Goal: Information Seeking & Learning: Learn about a topic

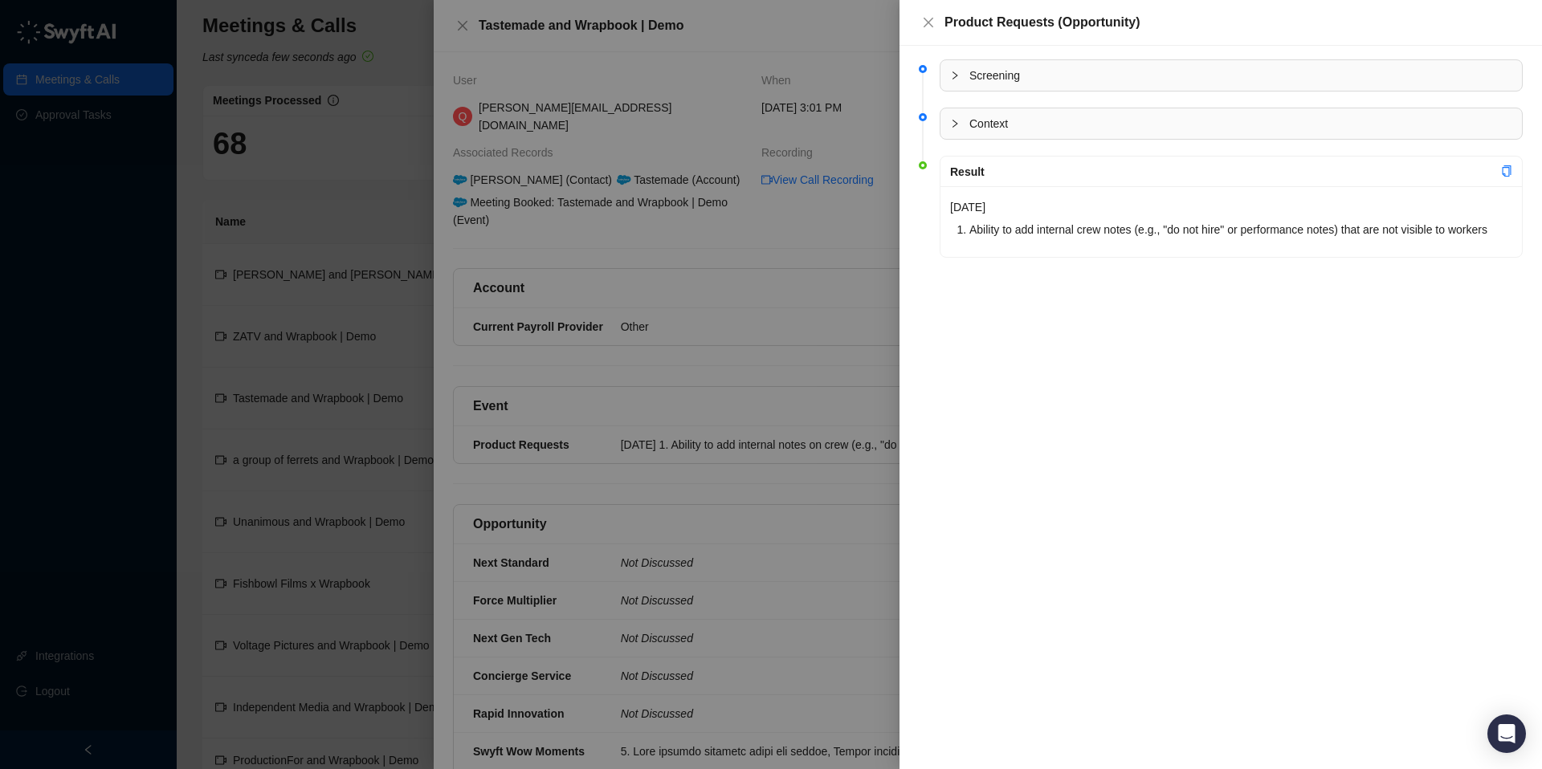
scroll to position [173, 0]
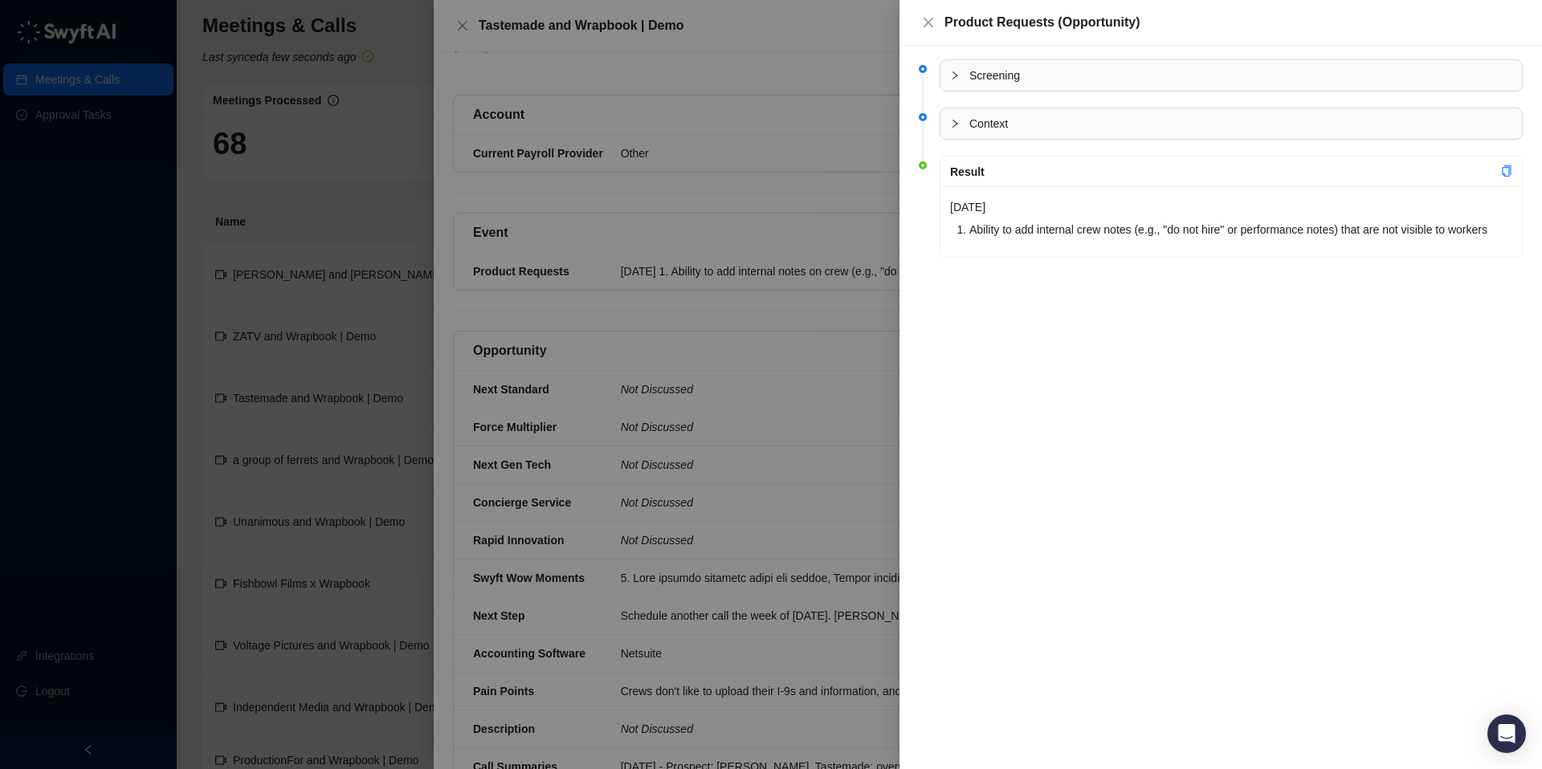
click at [1004, 406] on div "Screening Context Result [DATE] Ability to add internal crew notes (e.g., "do n…" at bounding box center [1220, 408] width 642 height 724
click at [841, 431] on div at bounding box center [771, 384] width 1542 height 769
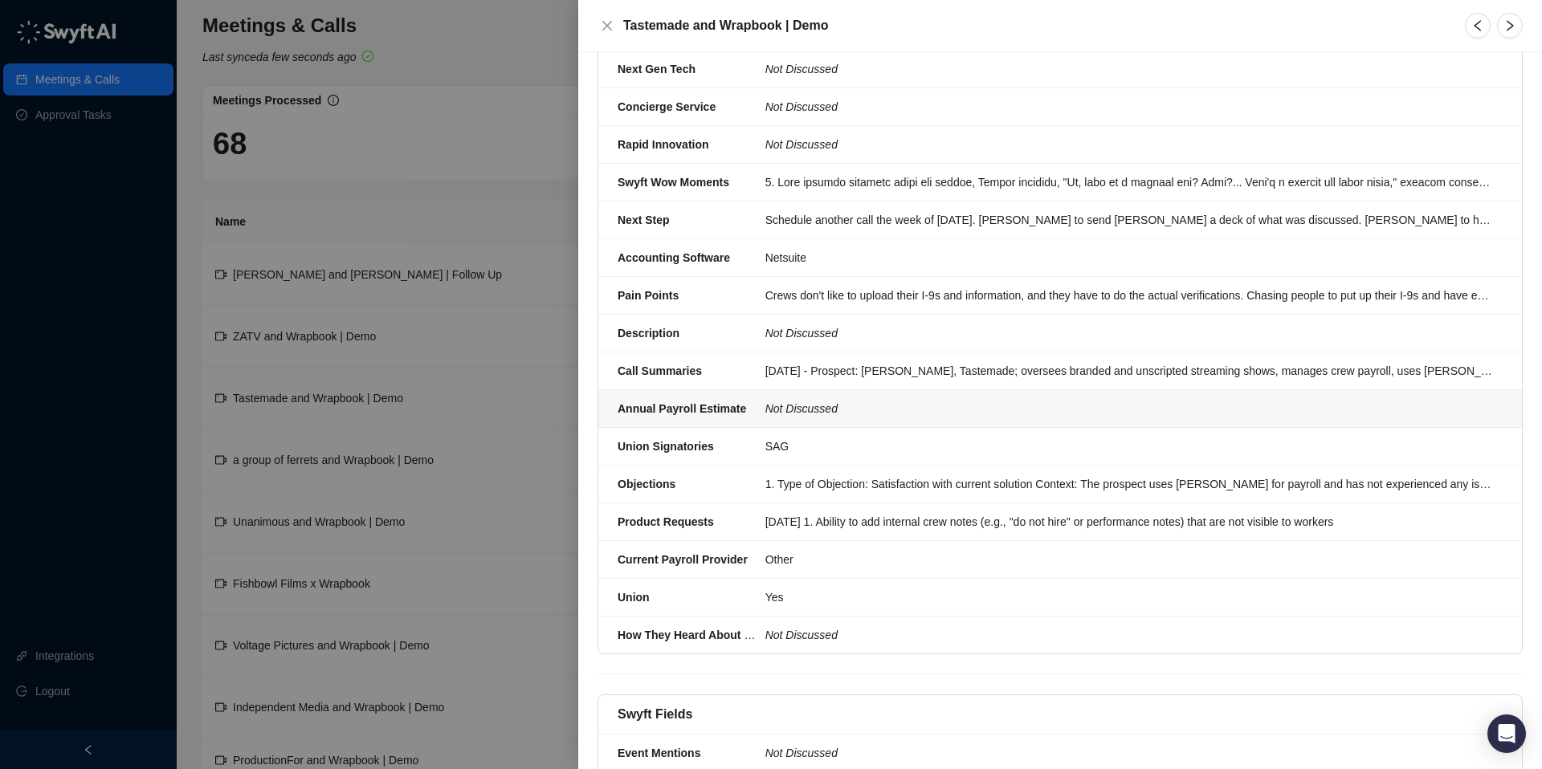
scroll to position [565, 0]
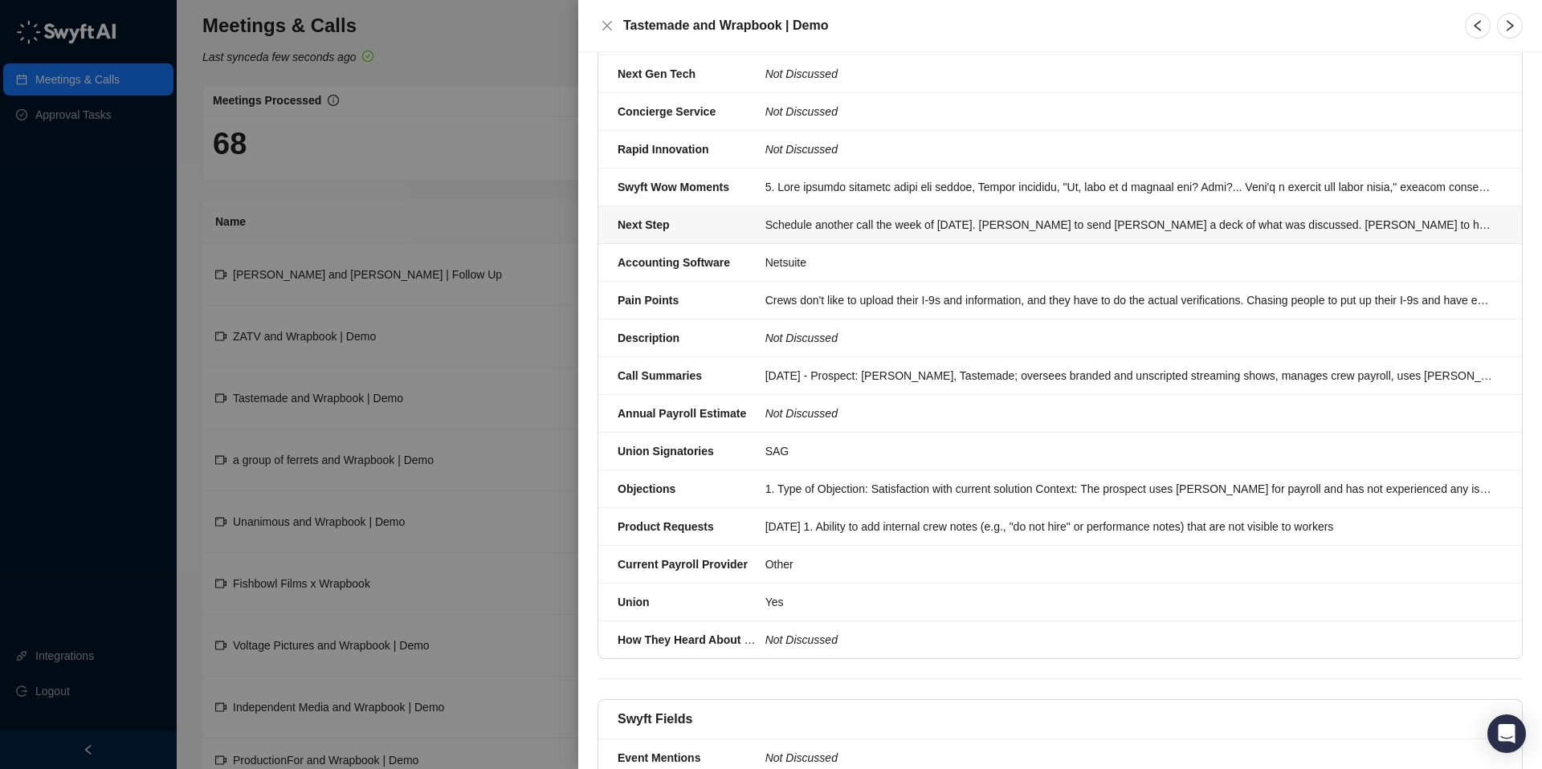
click at [814, 216] on div "Schedule another call the week of [DATE]. [PERSON_NAME] to send [PERSON_NAME] a…" at bounding box center [1129, 225] width 728 height 18
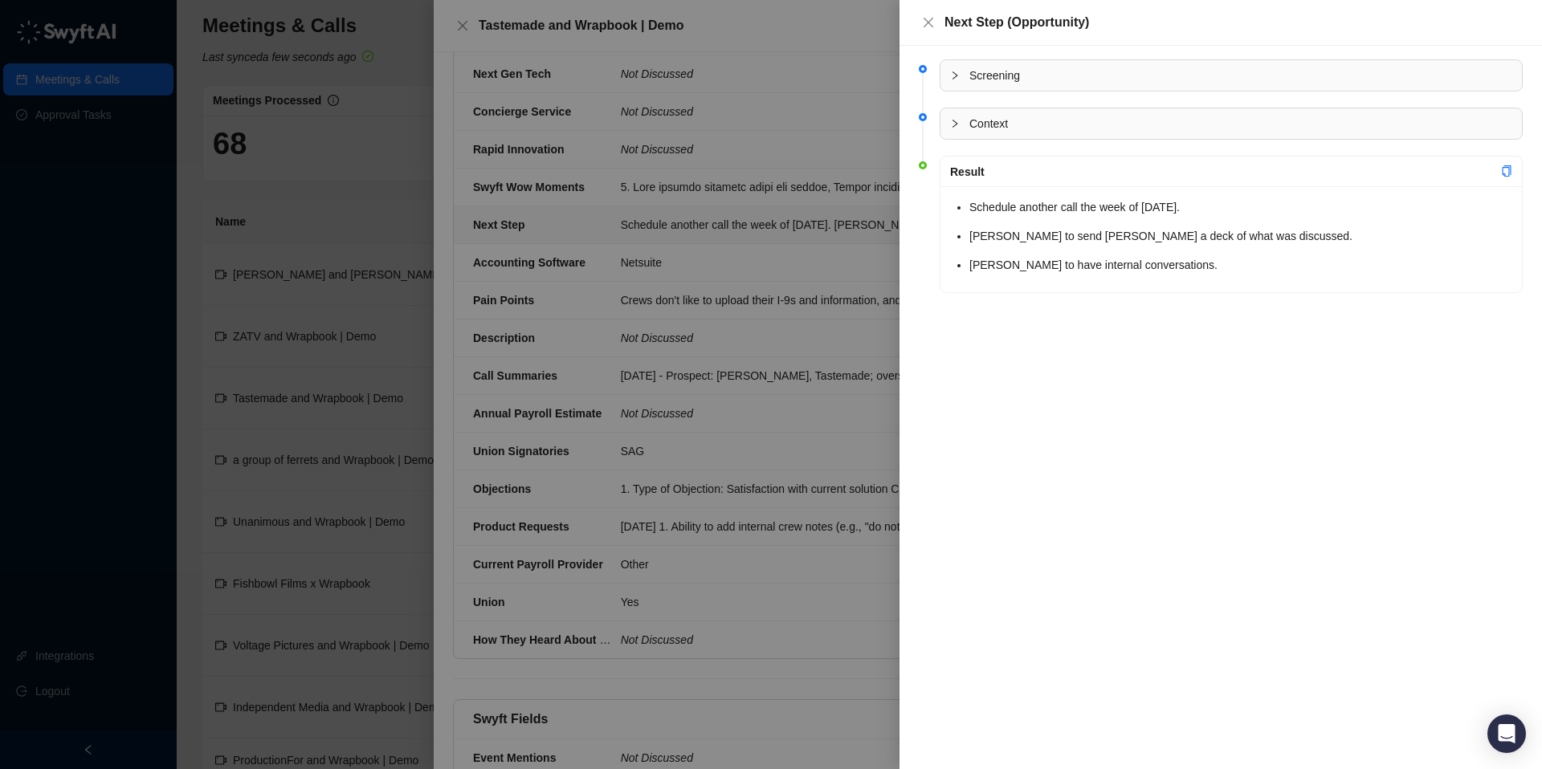
click at [1102, 247] on li "[PERSON_NAME] to send [PERSON_NAME] a deck of what was discussed." at bounding box center [1240, 236] width 543 height 22
click at [1127, 267] on li "[PERSON_NAME] to have internal conversations." at bounding box center [1240, 265] width 543 height 22
click at [1509, 172] on icon "copy" at bounding box center [1506, 170] width 9 height 11
click at [678, 226] on div at bounding box center [771, 384] width 1542 height 769
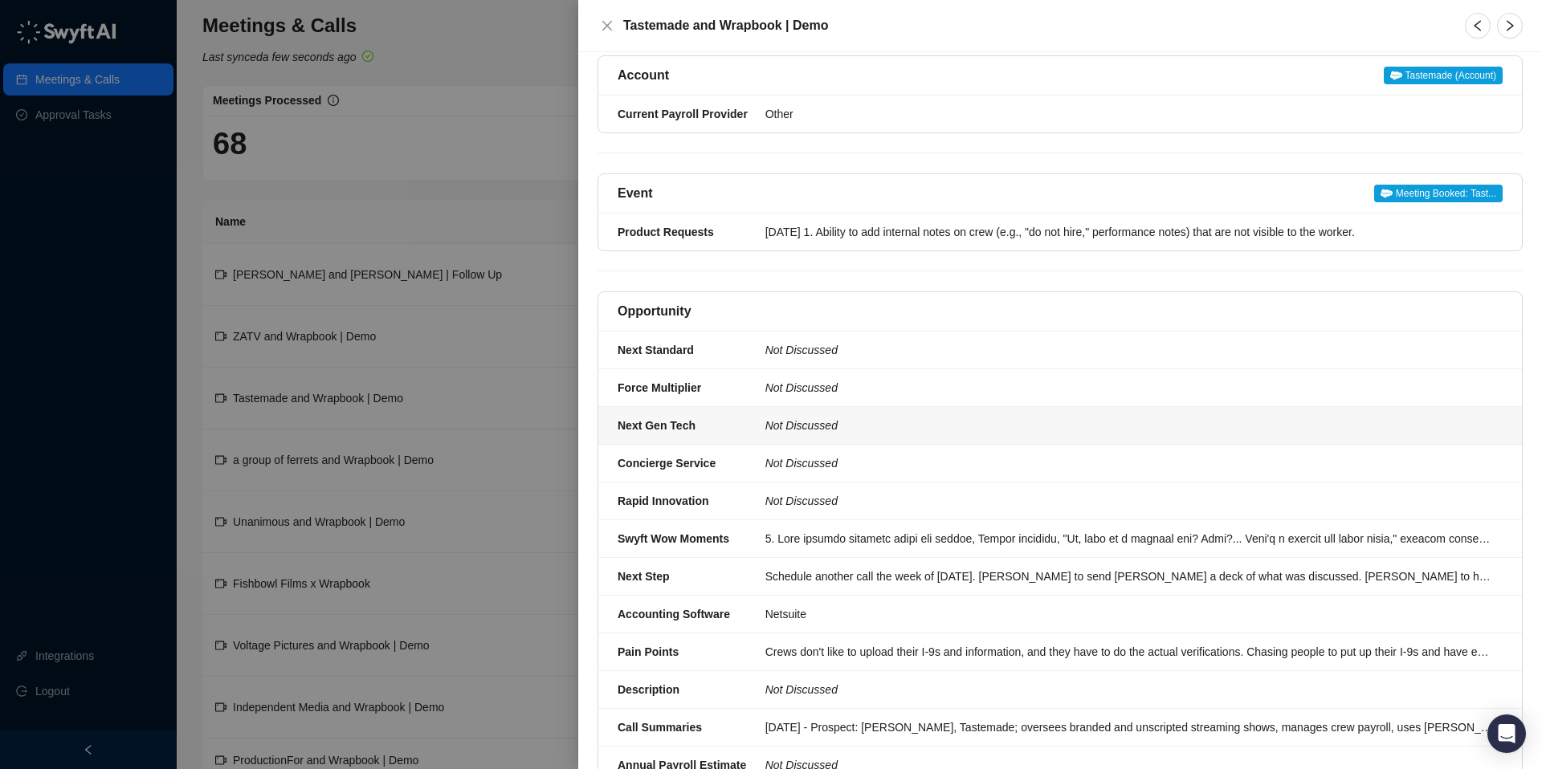
scroll to position [341, 0]
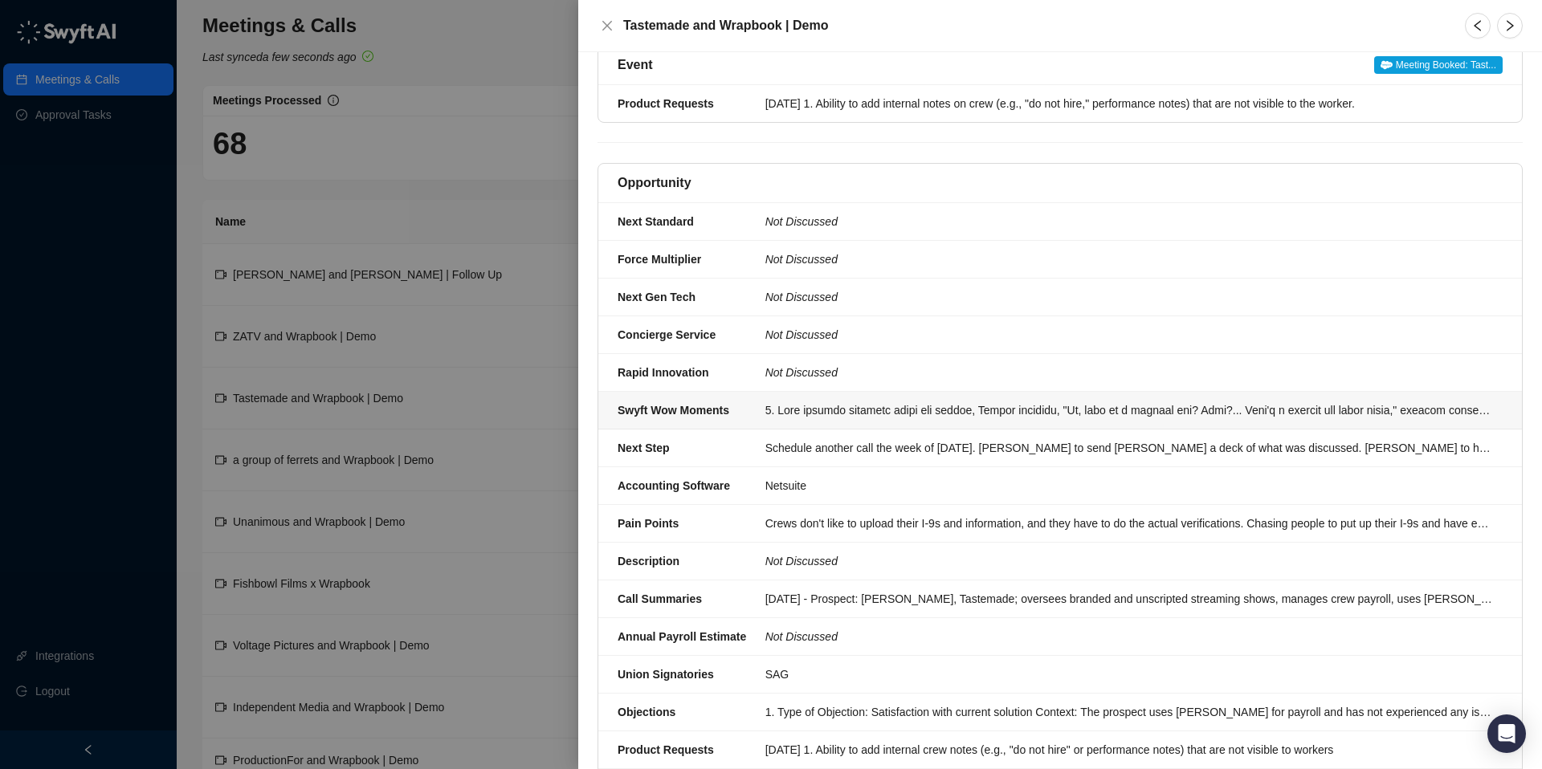
click at [866, 402] on div at bounding box center [1129, 411] width 728 height 18
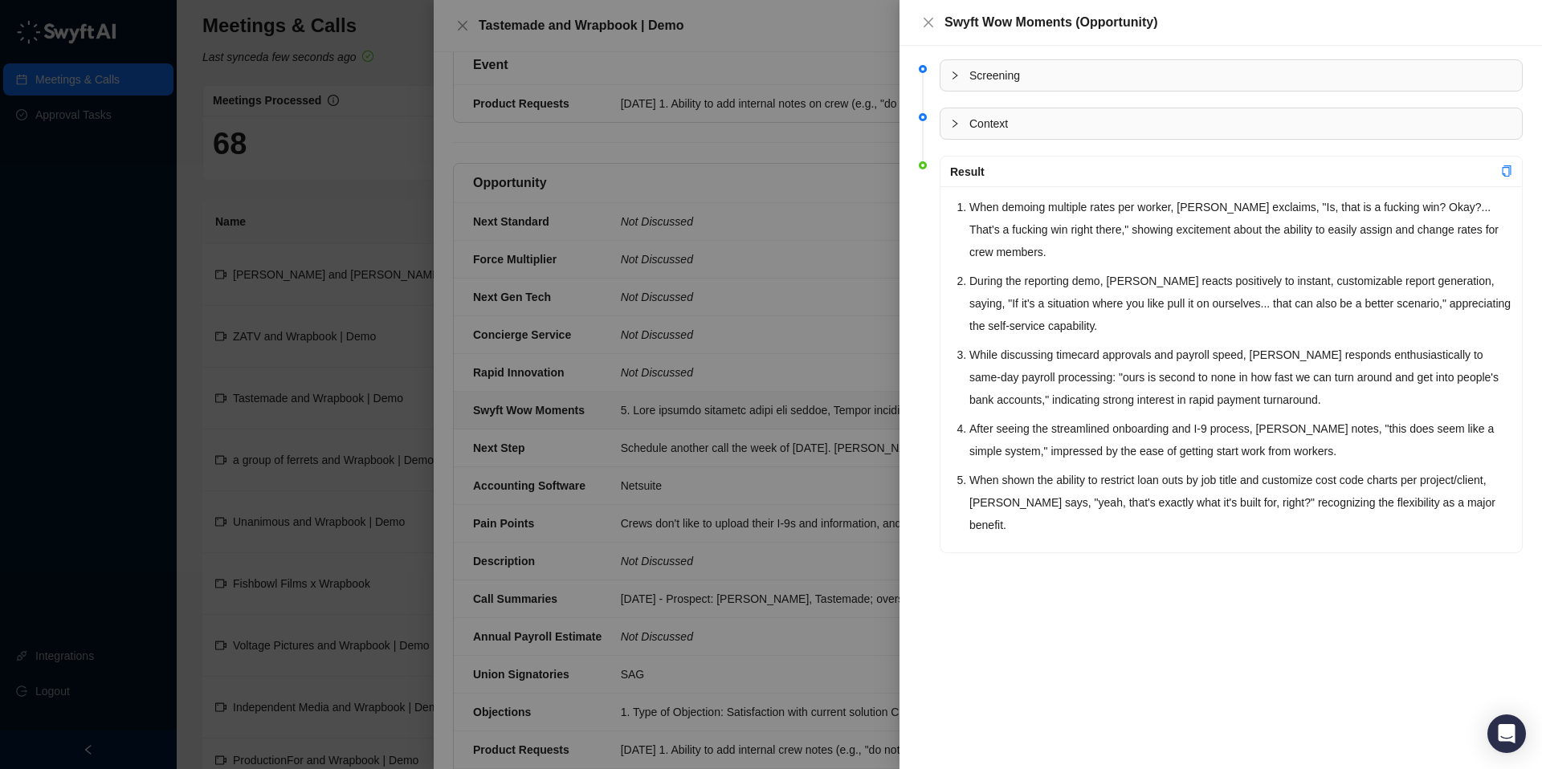
scroll to position [337, 0]
click at [1508, 169] on icon "copy" at bounding box center [1506, 170] width 11 height 11
click at [935, 21] on button "Close" at bounding box center [928, 22] width 19 height 19
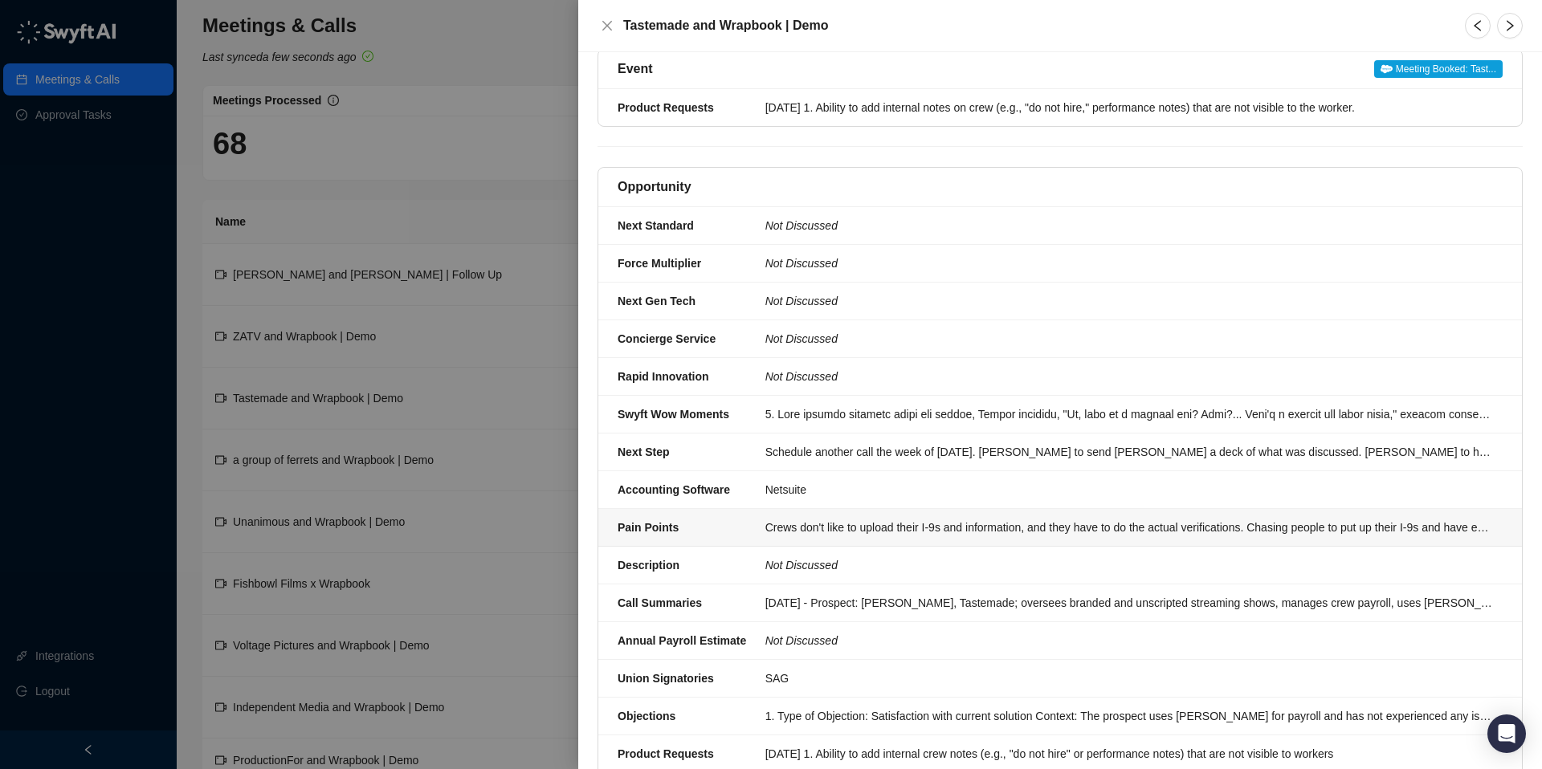
click at [805, 519] on div "Crews don't like to upload their I-9s and information, and they have to do the …" at bounding box center [1129, 528] width 728 height 18
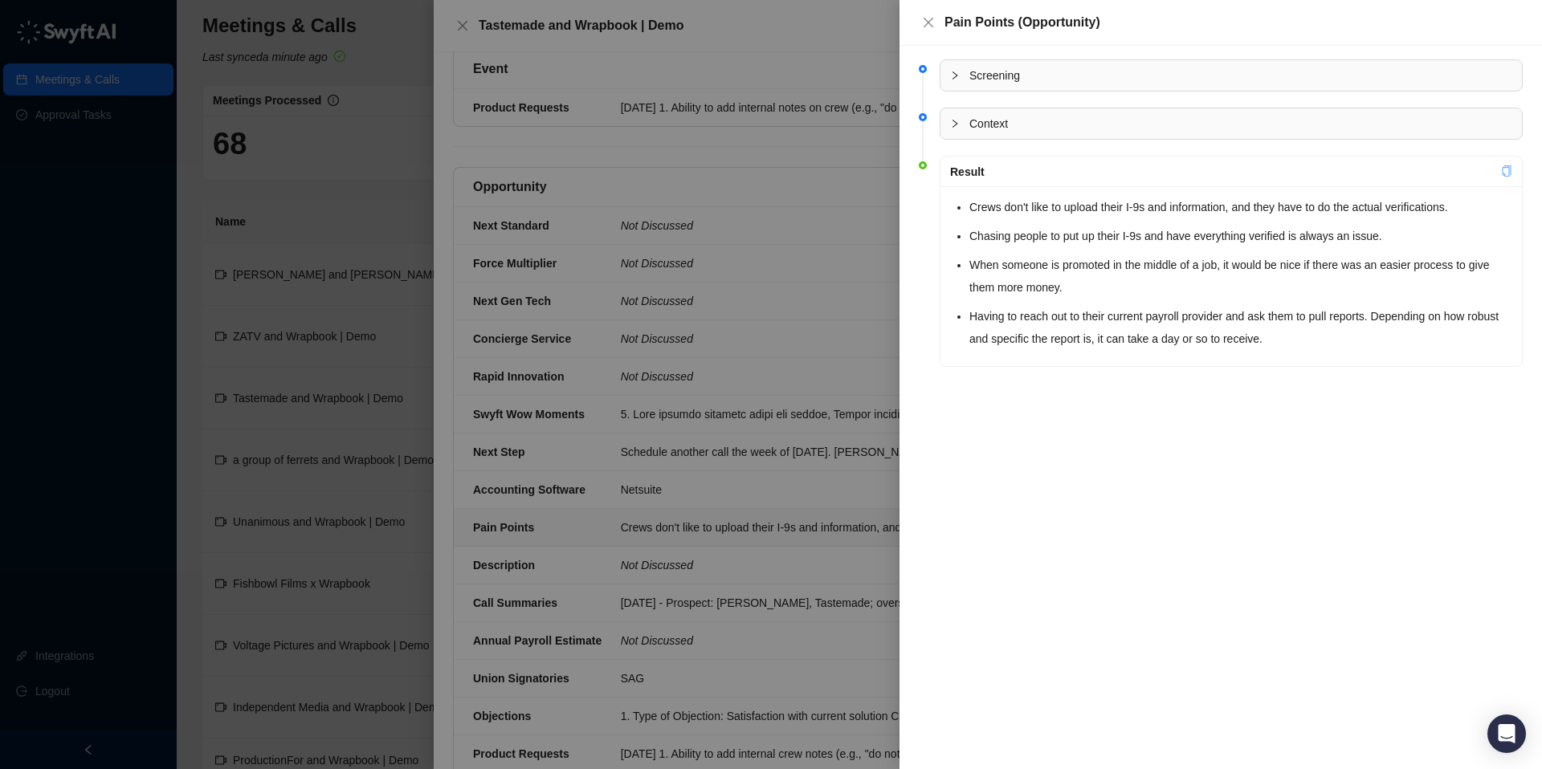
click at [1502, 176] on icon "copy" at bounding box center [1506, 170] width 11 height 11
click at [924, 21] on icon "close" at bounding box center [928, 22] width 13 height 13
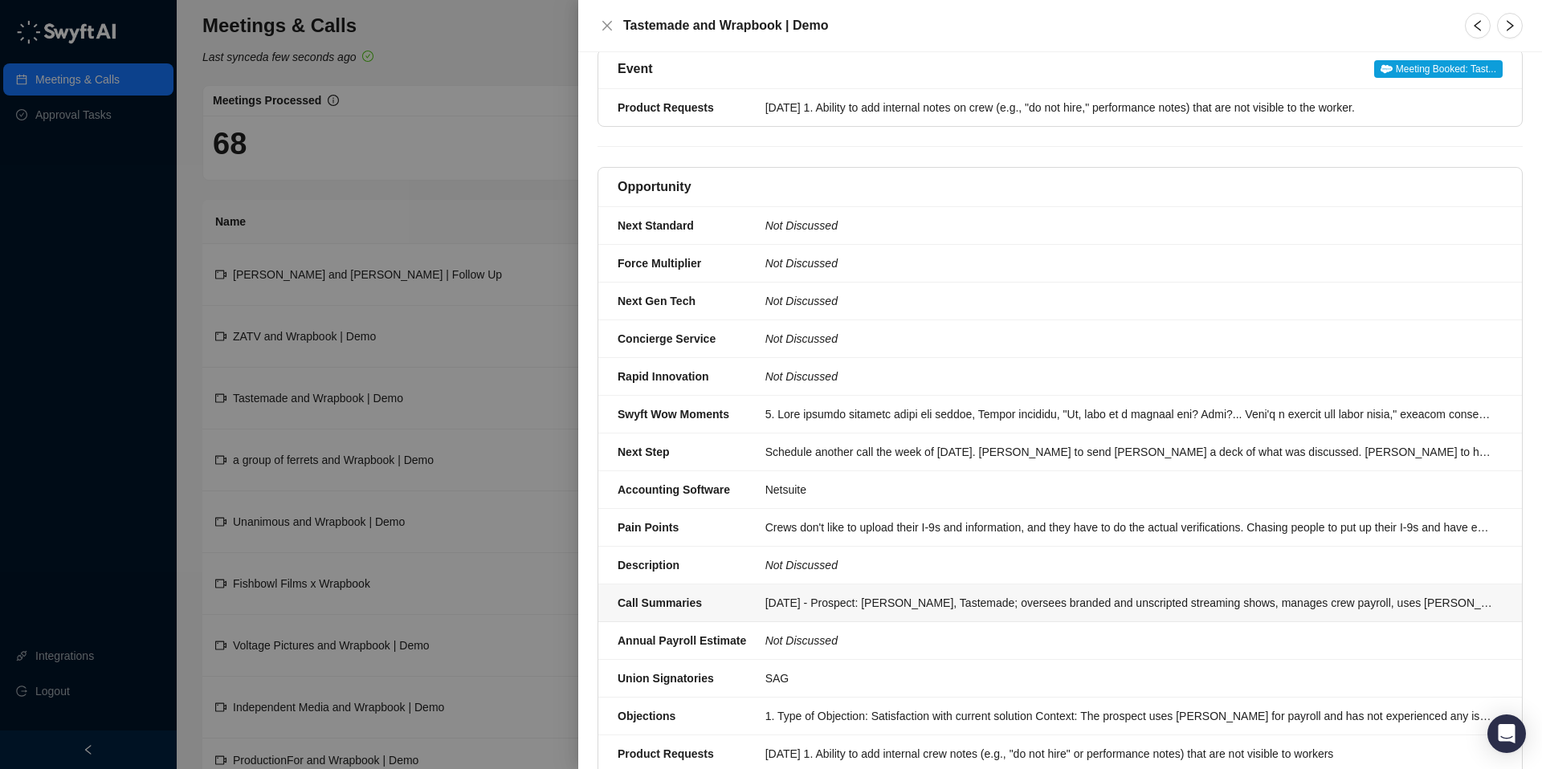
click at [807, 594] on div "[DATE] - Prospect: [PERSON_NAME], Tastemade; oversees branded and unscripted st…" at bounding box center [1129, 603] width 728 height 18
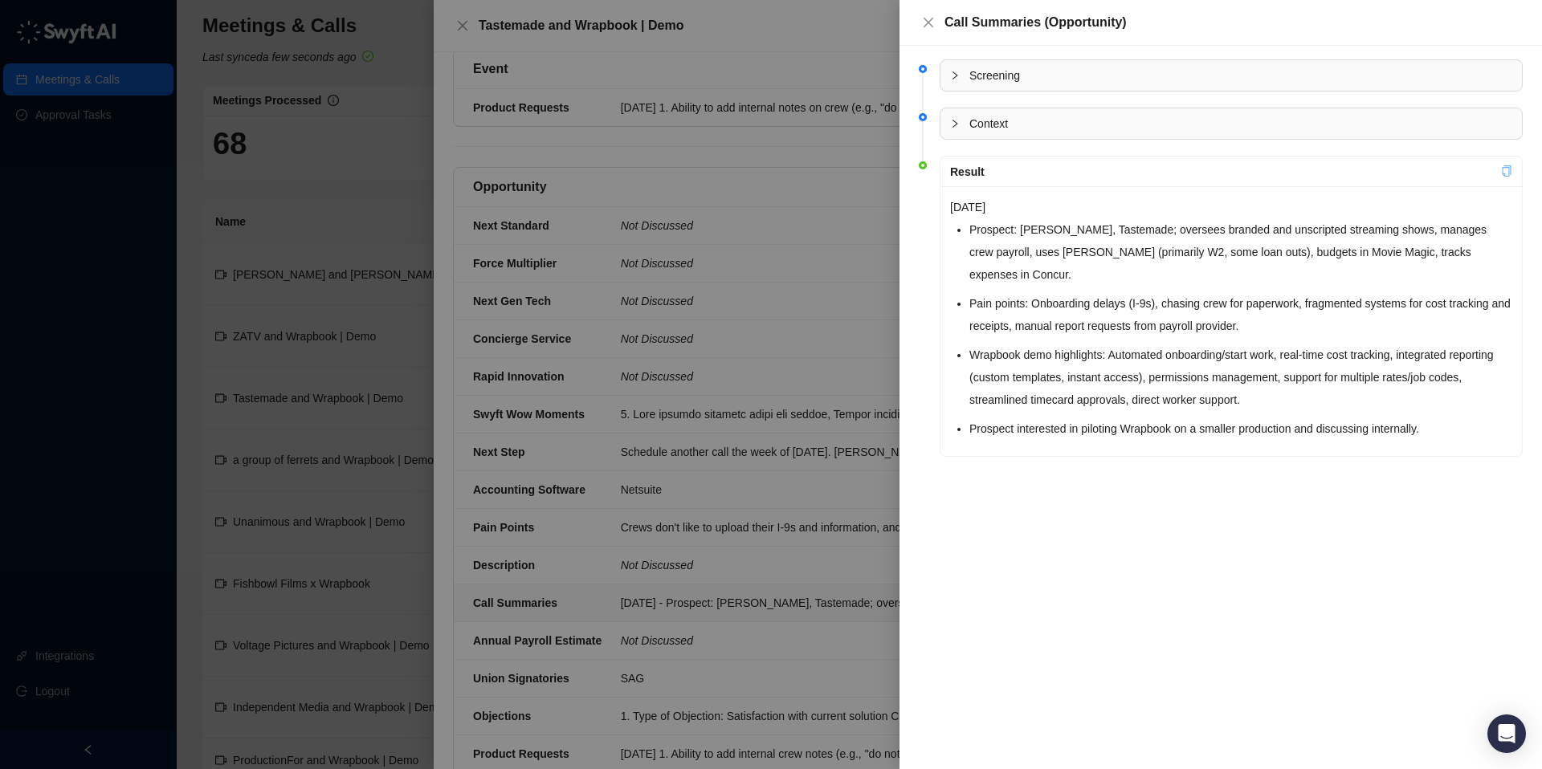
click at [1503, 166] on icon "copy" at bounding box center [1506, 170] width 11 height 11
click at [923, 22] on icon "close" at bounding box center [928, 22] width 13 height 13
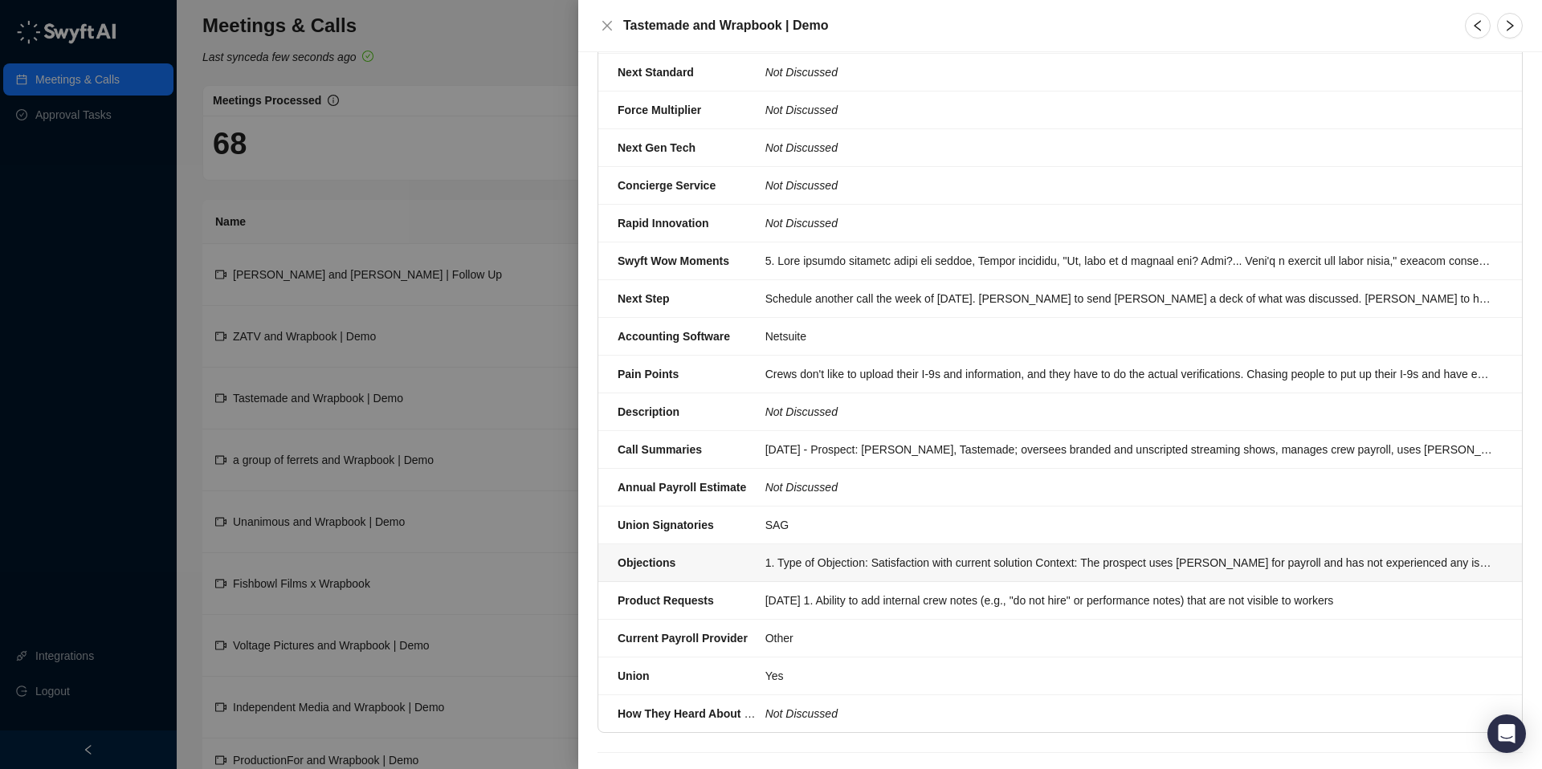
scroll to position [509, 0]
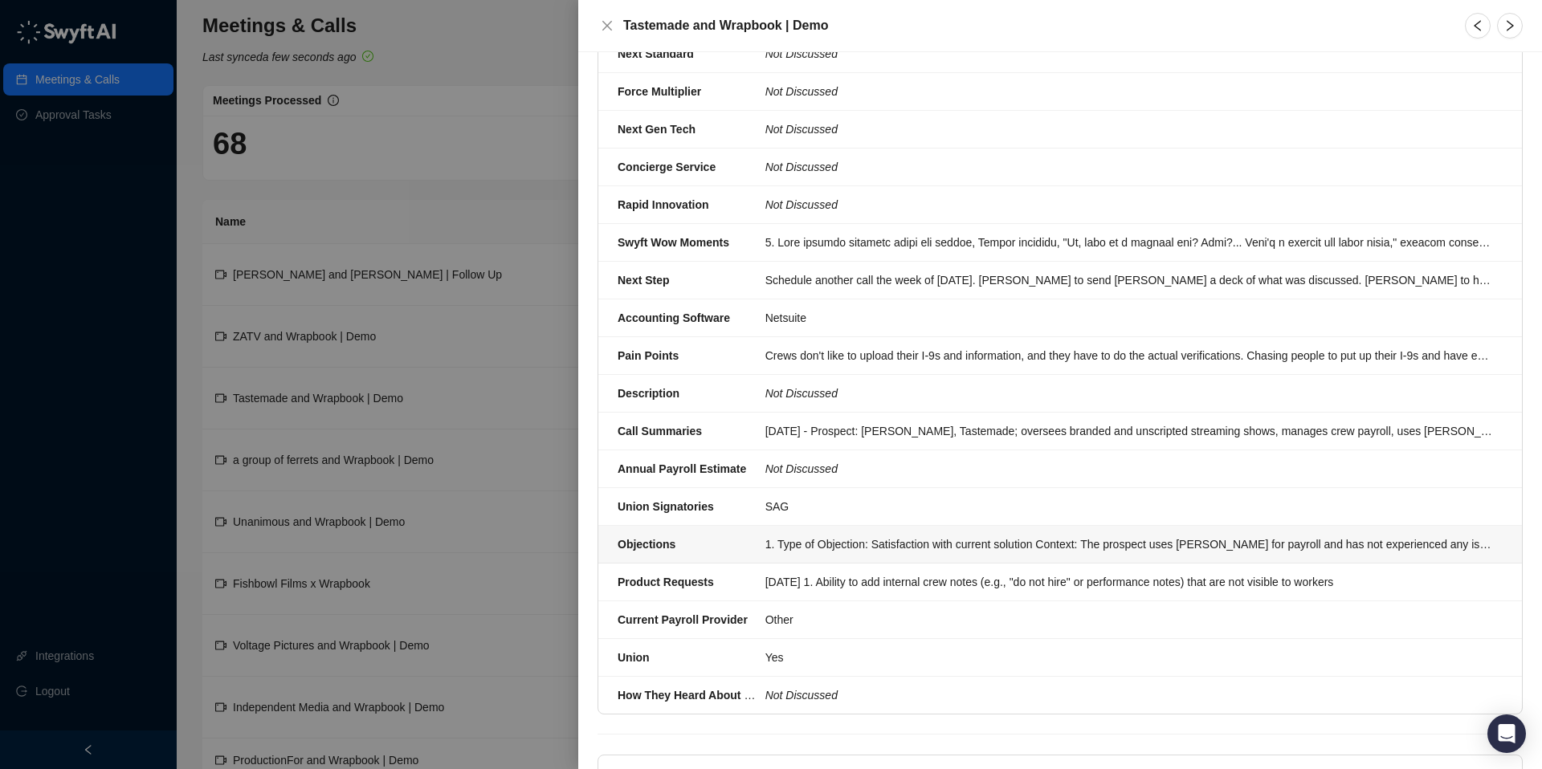
click at [842, 536] on div "1. Type of Objection: Satisfaction with current solution Context: The prospect …" at bounding box center [1129, 545] width 728 height 18
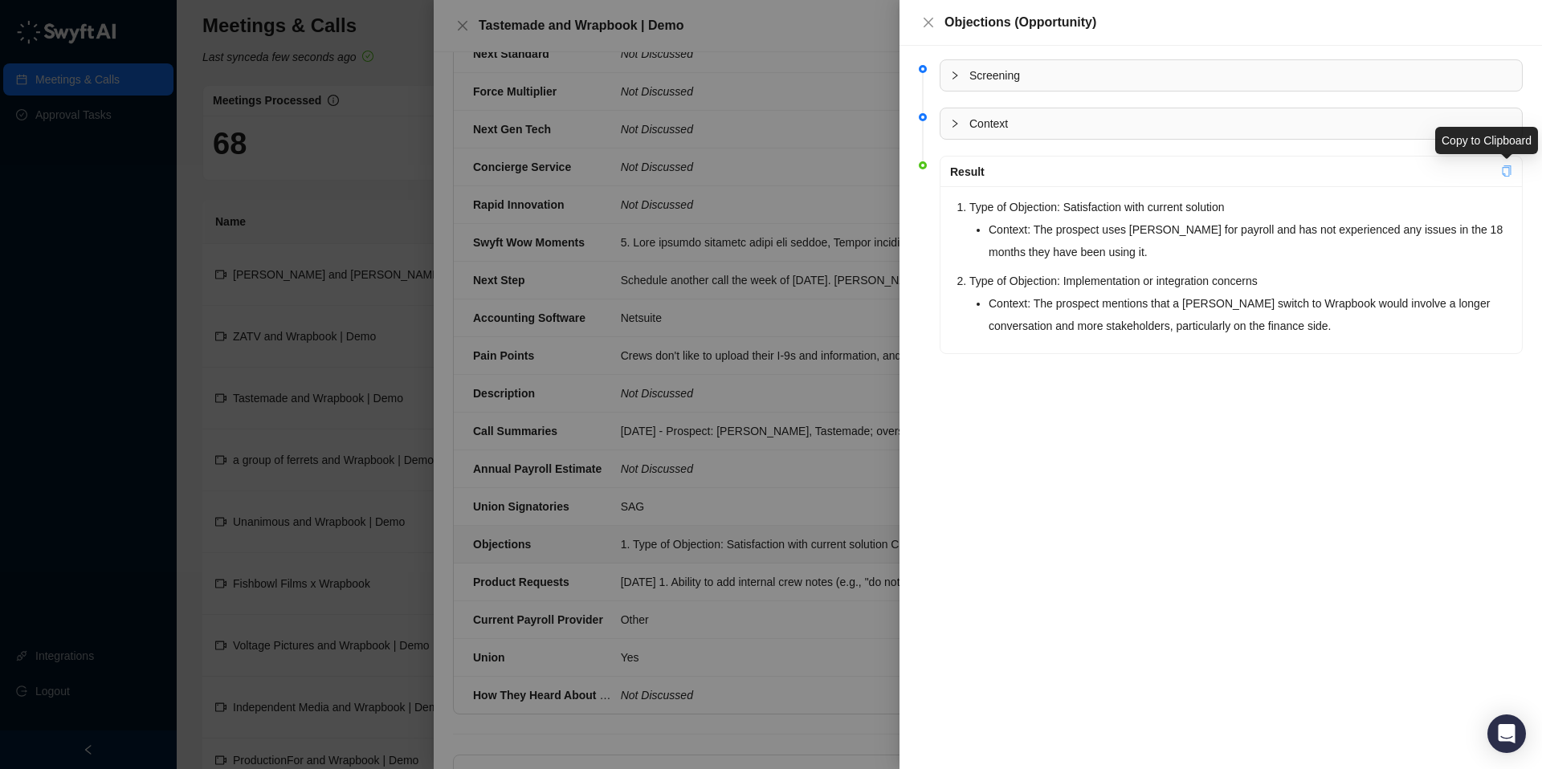
click at [1502, 170] on icon "copy" at bounding box center [1506, 170] width 9 height 11
click at [927, 19] on icon "close" at bounding box center [928, 22] width 13 height 13
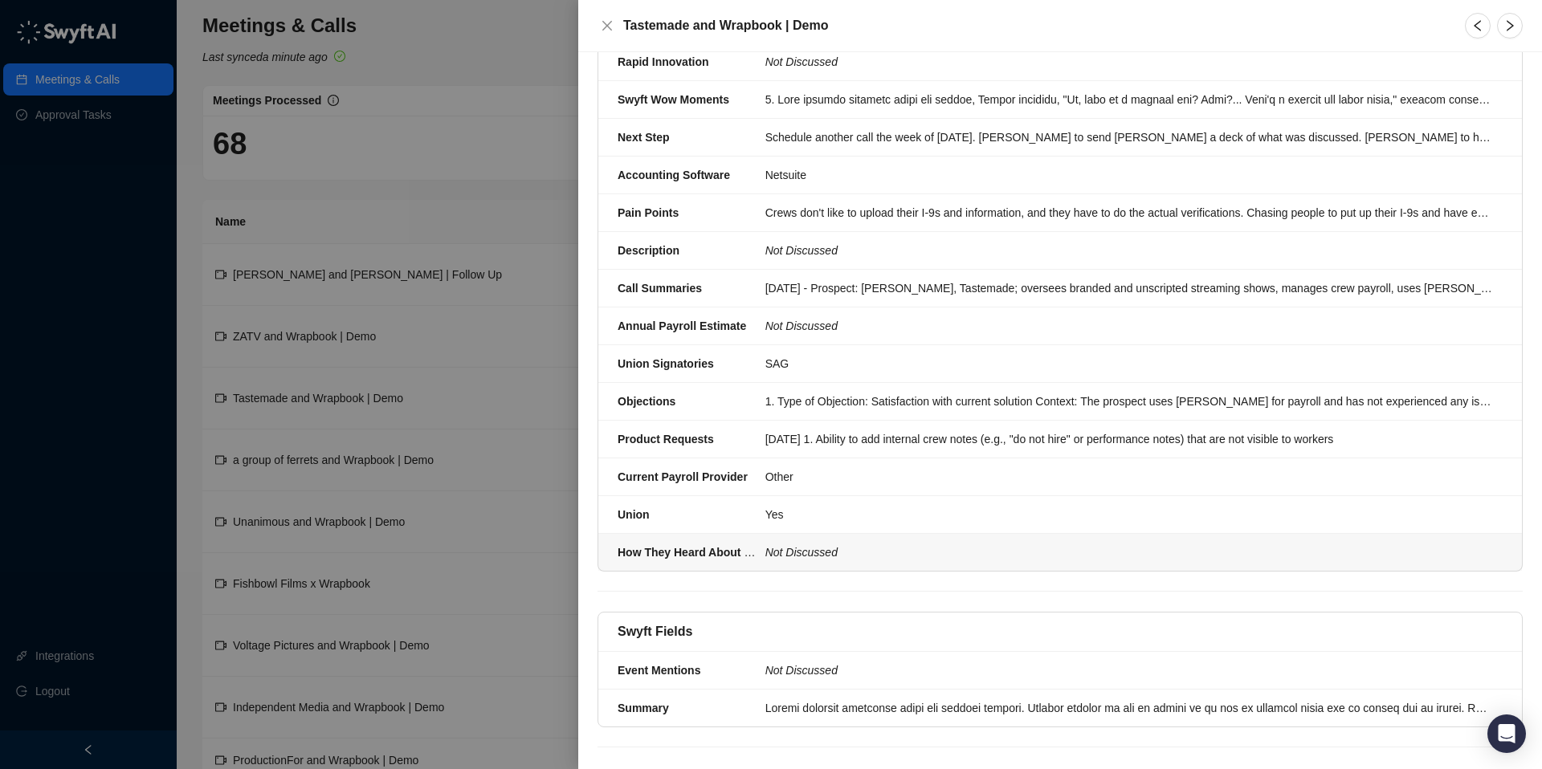
scroll to position [654, 0]
click at [823, 698] on div at bounding box center [1129, 707] width 728 height 18
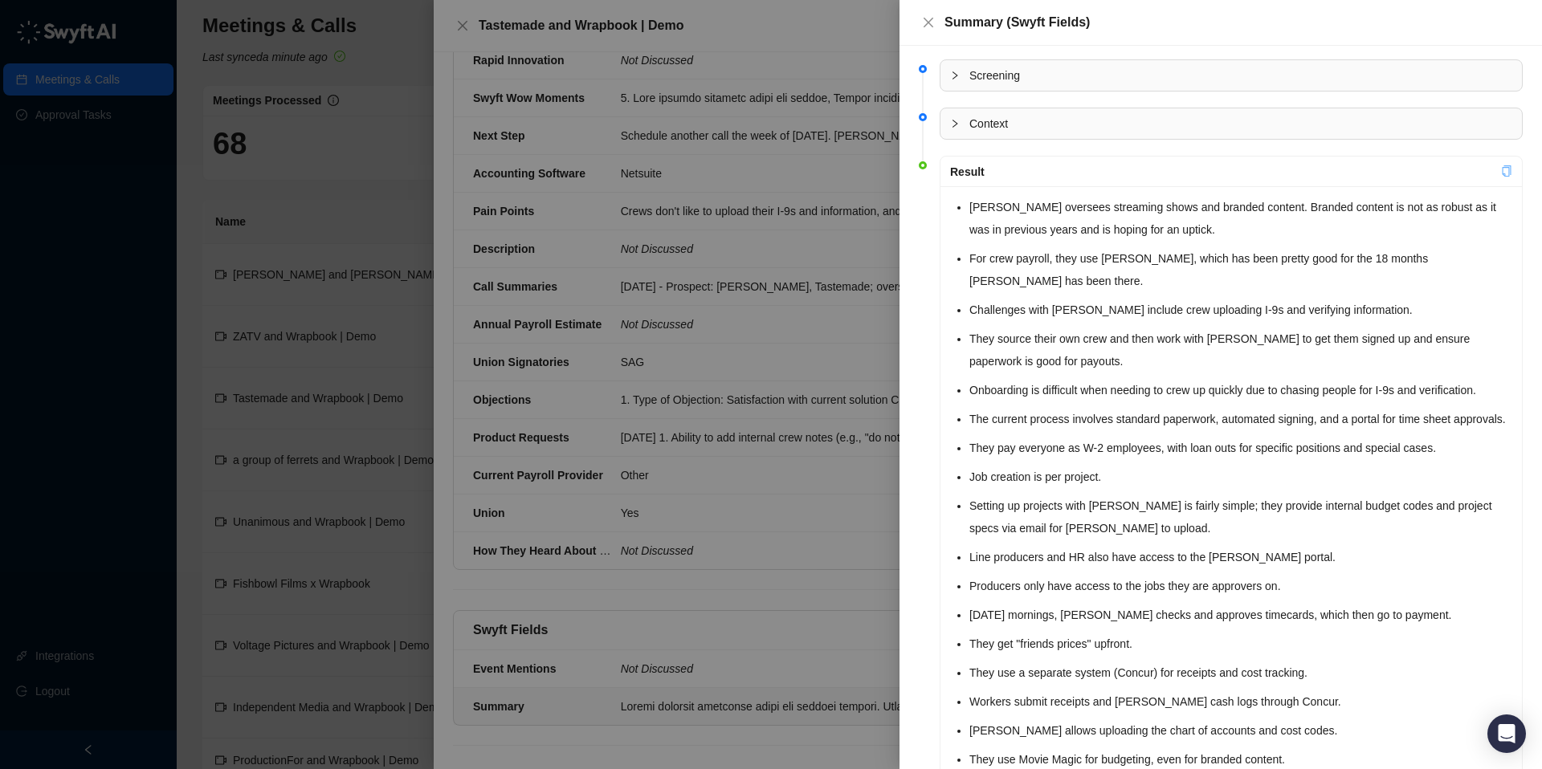
click at [1505, 169] on icon "copy" at bounding box center [1506, 170] width 11 height 11
